Goal: Task Accomplishment & Management: Use online tool/utility

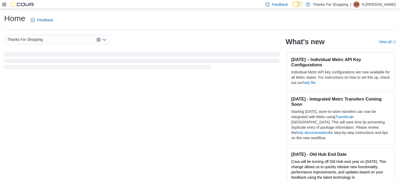
click at [3, 5] on icon at bounding box center [4, 4] width 4 height 4
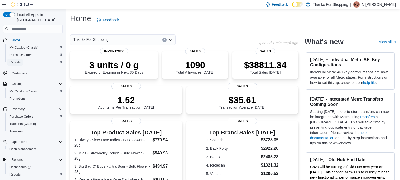
click at [15, 60] on span "Reports" at bounding box center [14, 62] width 11 height 4
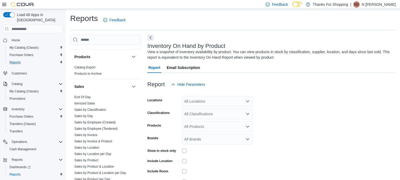
scroll to position [240, 0]
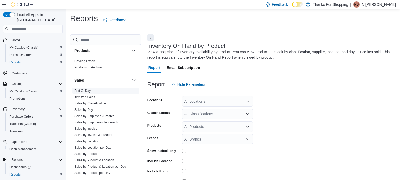
click at [88, 90] on link "End Of Day" at bounding box center [82, 91] width 16 height 4
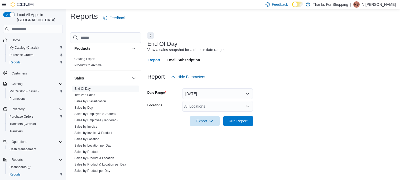
scroll to position [4, 0]
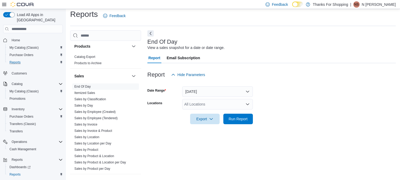
click at [215, 103] on div "All Locations" at bounding box center [217, 104] width 71 height 11
type input "*******"
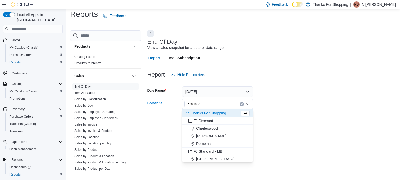
click at [287, 107] on form "Date Range [DATE] Locations [GEOGRAPHIC_DATA] box. Selected. Plessis. Press Bac…" at bounding box center [271, 102] width 249 height 44
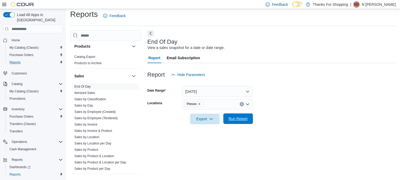
click at [224, 119] on button "Run Report" at bounding box center [238, 119] width 30 height 11
